Goal: Navigation & Orientation: Understand site structure

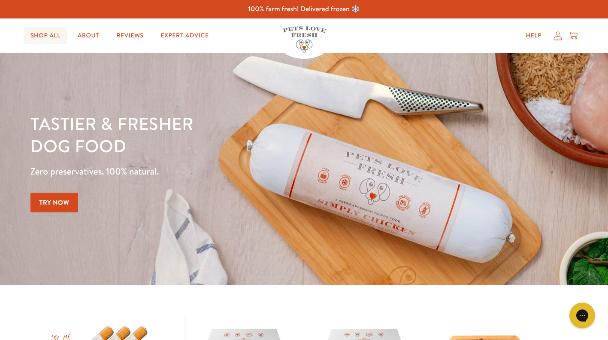
click at [48, 36] on link "Shop All" at bounding box center [46, 35] width 44 height 17
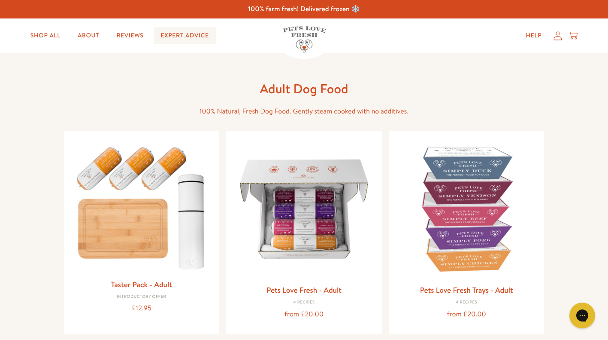
click at [160, 33] on link "Expert Advice" at bounding box center [185, 35] width 62 height 17
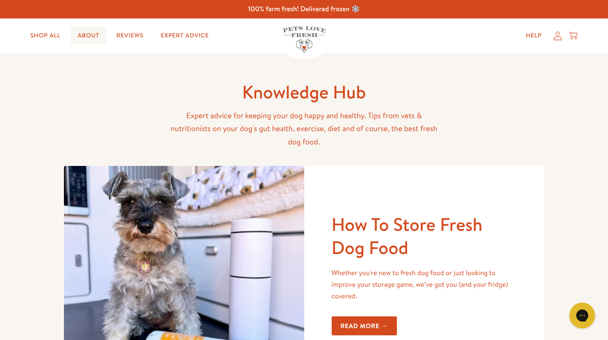
click at [88, 36] on link "About" at bounding box center [88, 35] width 35 height 17
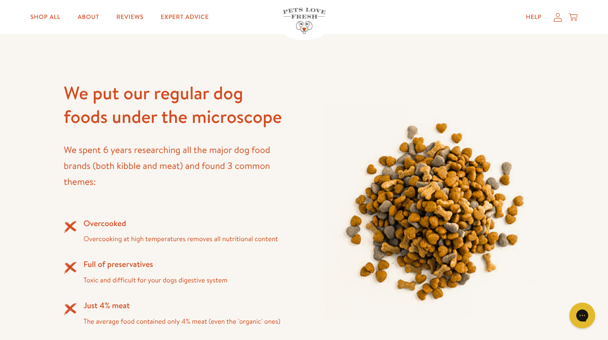
scroll to position [573, 0]
